Goal: Task Accomplishment & Management: Complete application form

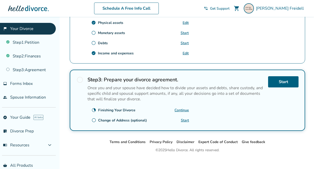
scroll to position [195, 0]
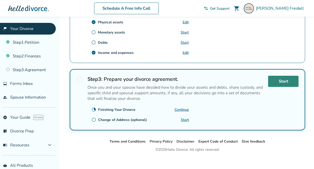
click at [280, 81] on link "Start" at bounding box center [283, 81] width 30 height 11
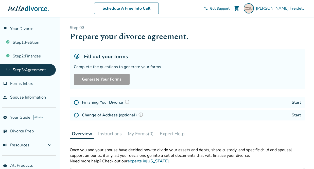
click at [156, 68] on div "Complete the questions to generate your forms" at bounding box center [187, 67] width 227 height 6
drag, startPoint x: 160, startPoint y: 70, endPoint x: 181, endPoint y: 90, distance: 29.3
click at [180, 90] on div "Step 0 3 Prepare your divorce agreement. Fill out your forms Complete the quest…" at bounding box center [187, 73] width 235 height 97
click at [153, 72] on div "Fill out your forms Complete the questions to generate your forms Generate Your…" at bounding box center [187, 69] width 235 height 40
click at [295, 103] on link "Start" at bounding box center [296, 102] width 9 height 6
